Goal: Task Accomplishment & Management: Manage account settings

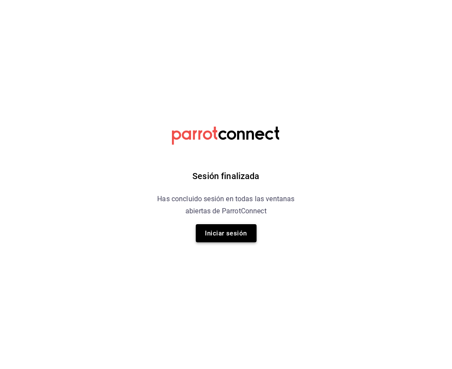
click at [222, 240] on button "Iniciar sesión" at bounding box center [226, 233] width 61 height 18
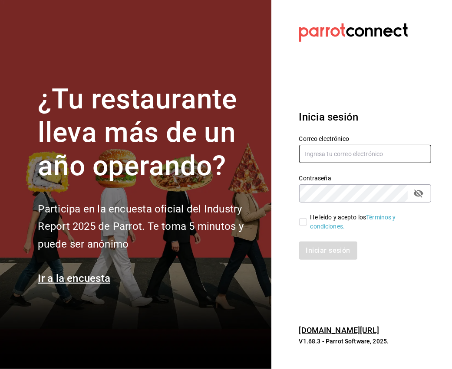
type input "gabriela.elizondo@grupocosteno.com"
click at [303, 224] on input "He leído y acepto los Términos y condiciones." at bounding box center [303, 222] width 8 height 8
checkbox input "true"
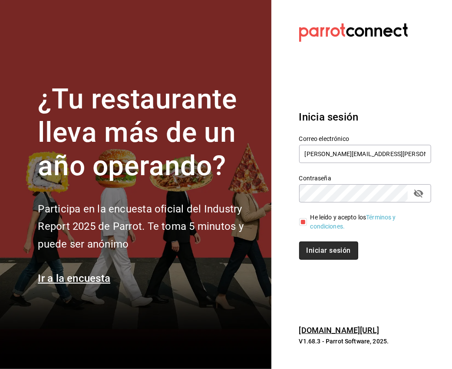
click at [319, 252] on button "Iniciar sesión" at bounding box center [328, 251] width 59 height 18
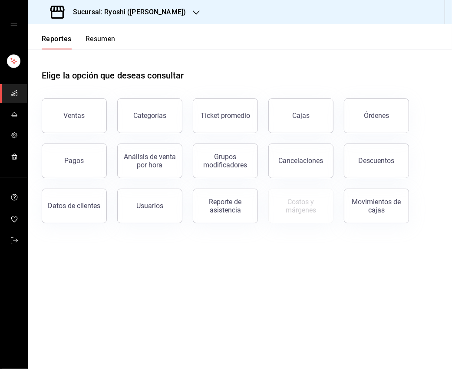
click at [13, 26] on icon "open drawer" at bounding box center [13, 26] width 7 height 7
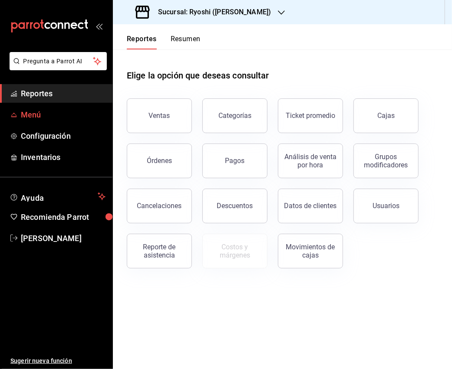
click at [30, 118] on span "Menú" at bounding box center [63, 115] width 85 height 12
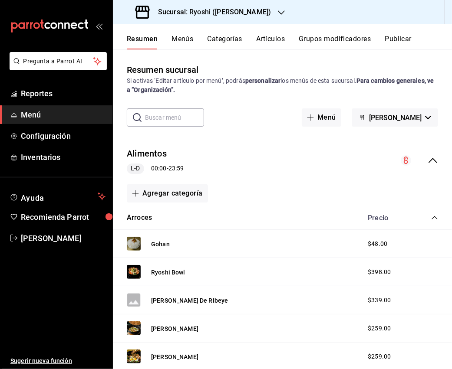
click at [249, 8] on div "Sucursal: Ryoshi (Polanco)" at bounding box center [204, 12] width 168 height 24
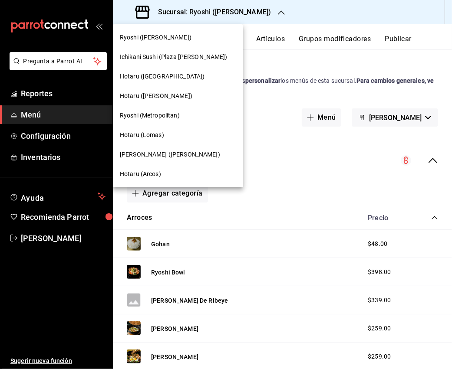
click at [157, 156] on span "Ichikani Sushi (Vasconcelos)" at bounding box center [170, 154] width 100 height 9
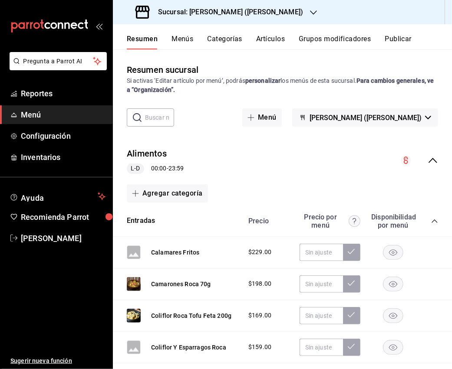
click at [426, 160] on div "collapse-menu-row" at bounding box center [418, 160] width 37 height 10
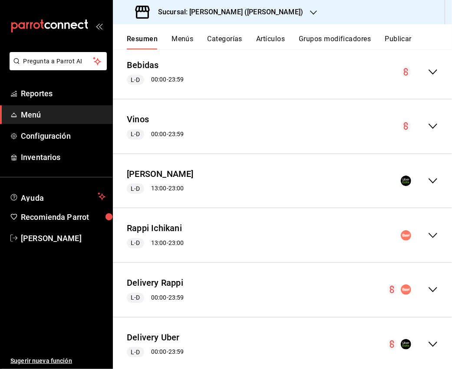
scroll to position [142, 0]
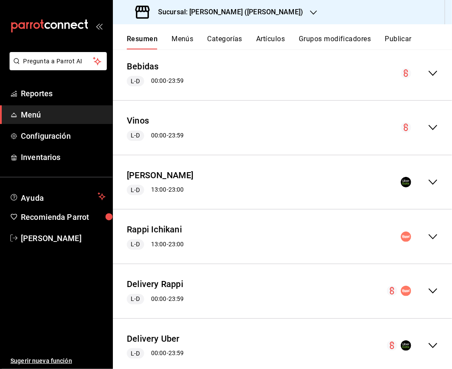
click at [429, 184] on icon "collapse-menu-row" at bounding box center [432, 182] width 10 height 10
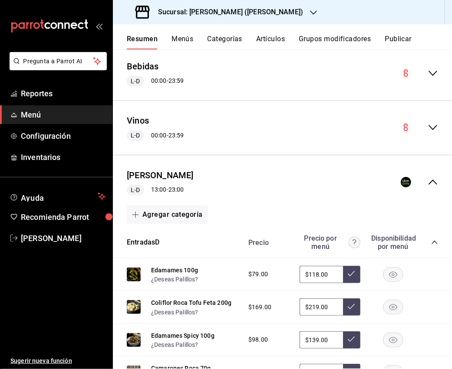
click at [429, 184] on icon "collapse-menu-row" at bounding box center [432, 182] width 10 height 10
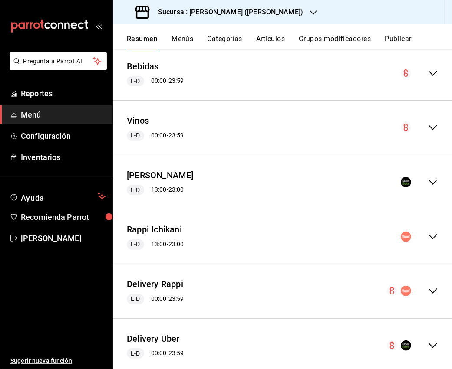
click at [430, 294] on icon "collapse-menu-row" at bounding box center [432, 291] width 10 height 10
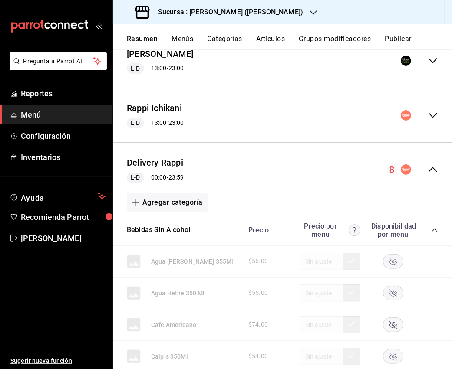
scroll to position [278, 0]
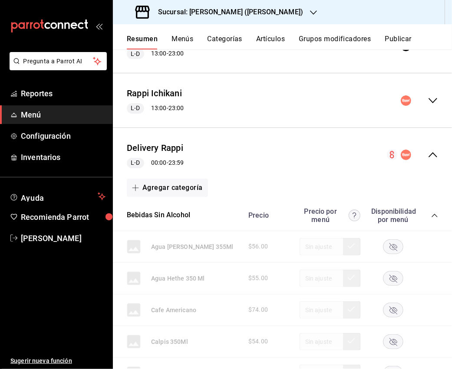
click at [433, 158] on icon "collapse-menu-row" at bounding box center [432, 155] width 10 height 10
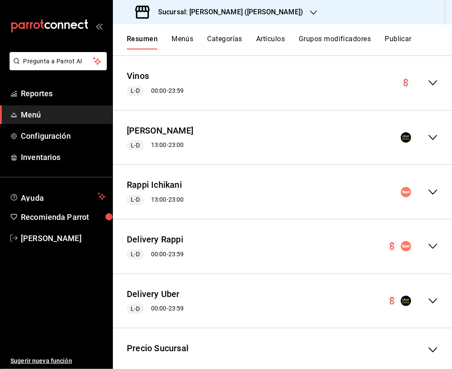
scroll to position [186, 0]
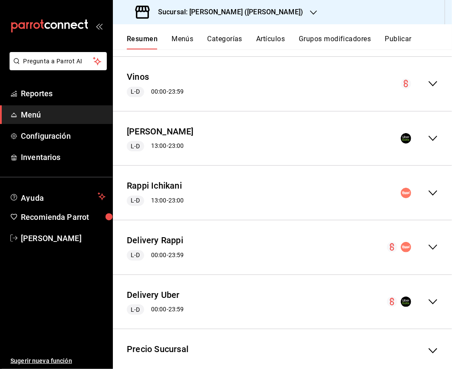
click at [434, 140] on icon "collapse-menu-row" at bounding box center [432, 138] width 10 height 10
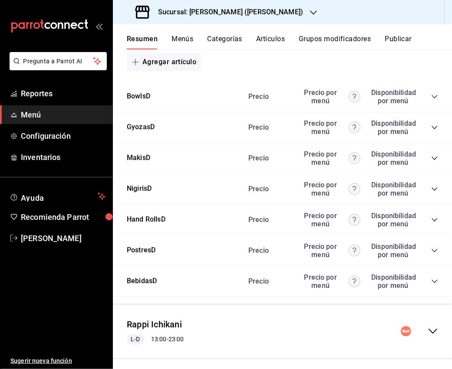
scroll to position [886, 0]
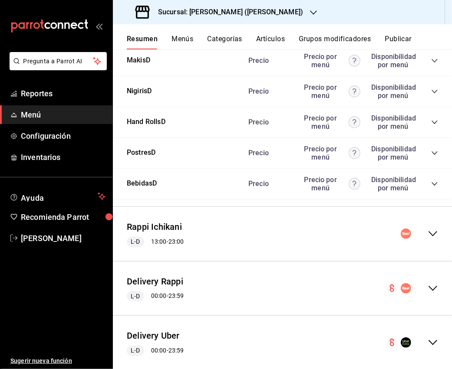
click at [433, 230] on icon "collapse-menu-row" at bounding box center [432, 234] width 10 height 10
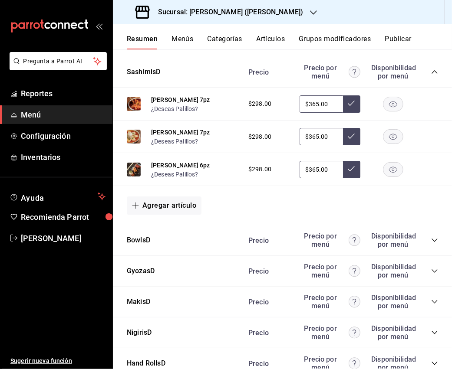
scroll to position [1441, 0]
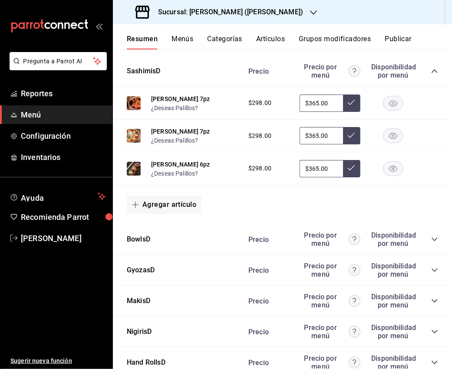
click at [433, 238] on icon "collapse-category-row" at bounding box center [434, 239] width 6 height 3
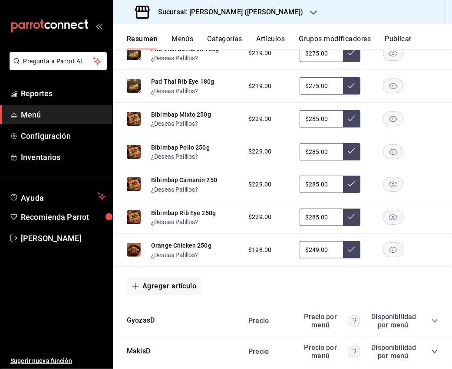
scroll to position [1875, 0]
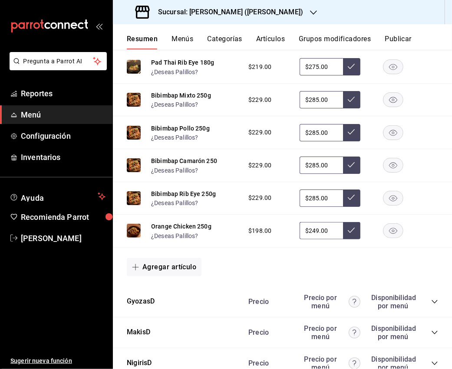
click at [436, 298] on icon "collapse-category-row" at bounding box center [434, 301] width 7 height 7
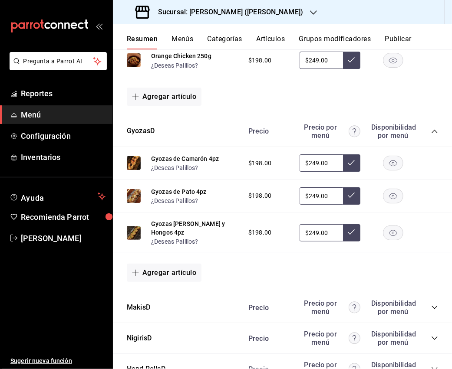
scroll to position [2046, 0]
click at [431, 304] on icon "collapse-category-row" at bounding box center [434, 307] width 7 height 7
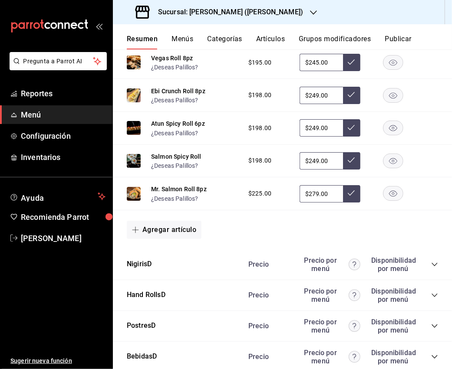
scroll to position [2523, 0]
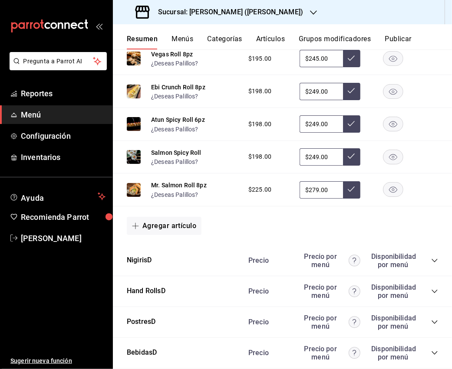
click at [433, 257] on icon "collapse-category-row" at bounding box center [434, 260] width 7 height 7
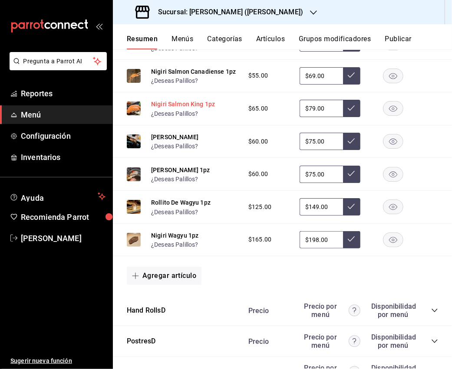
scroll to position [2839, 0]
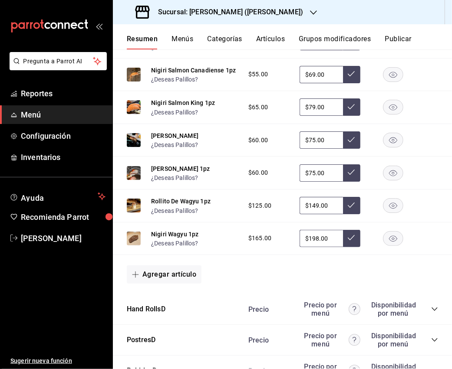
click at [434, 308] on icon "collapse-category-row" at bounding box center [434, 309] width 6 height 3
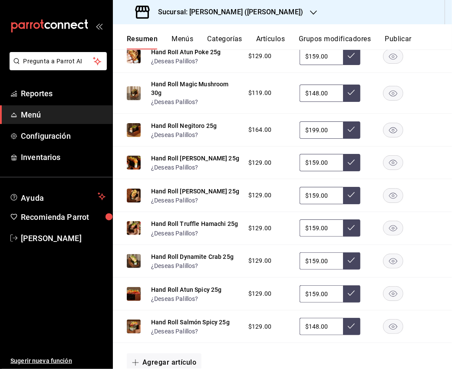
scroll to position [3192, 0]
